Goal: Task Accomplishment & Management: Manage account settings

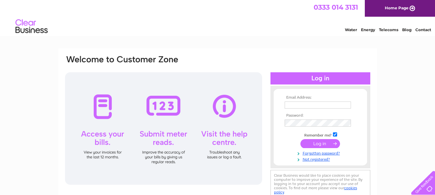
type input "[EMAIL_ADDRESS][DOMAIN_NAME]"
click at [321, 143] on input "submit" at bounding box center [320, 143] width 40 height 9
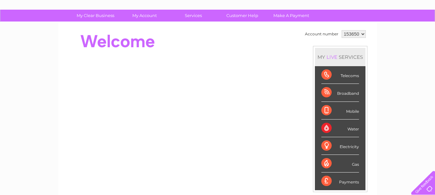
scroll to position [32, 0]
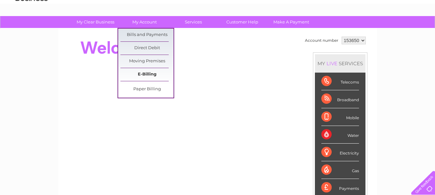
click at [145, 71] on link "E-Billing" at bounding box center [146, 74] width 53 height 13
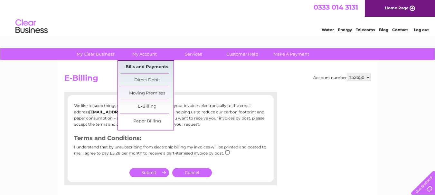
click at [145, 65] on link "Bills and Payments" at bounding box center [146, 67] width 53 height 13
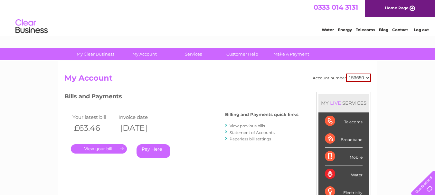
click at [104, 148] on link "." at bounding box center [99, 148] width 56 height 9
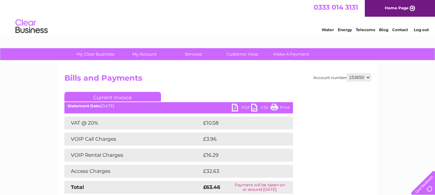
click at [235, 107] on link "PDF" at bounding box center [241, 108] width 19 height 9
click at [421, 32] on link "Log out" at bounding box center [420, 29] width 15 height 5
